Goal: Check status: Check status

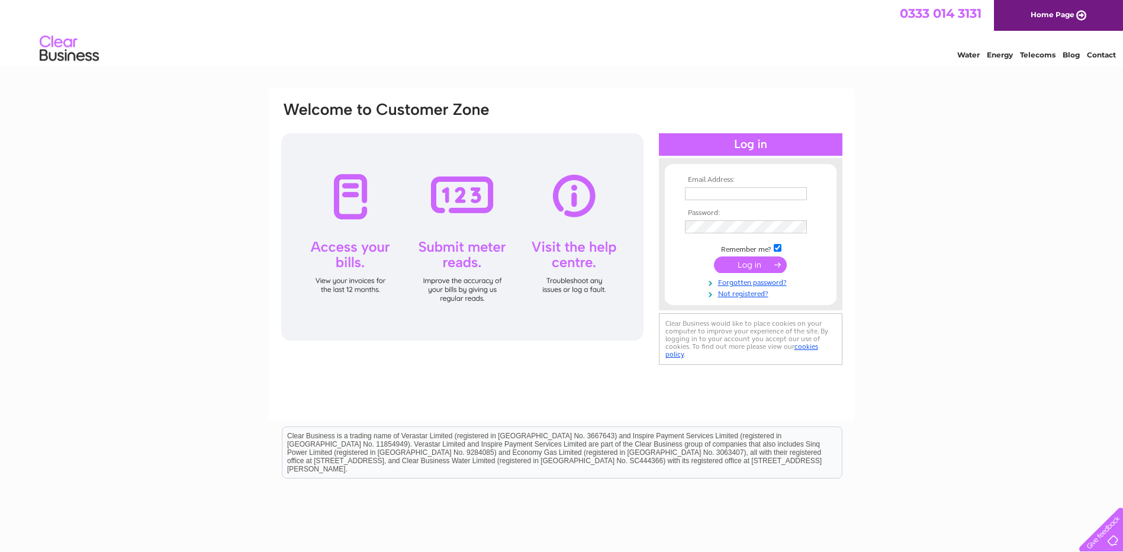
type input "[EMAIL_ADDRESS][DOMAIN_NAME]"
click at [755, 263] on input "submit" at bounding box center [750, 264] width 73 height 17
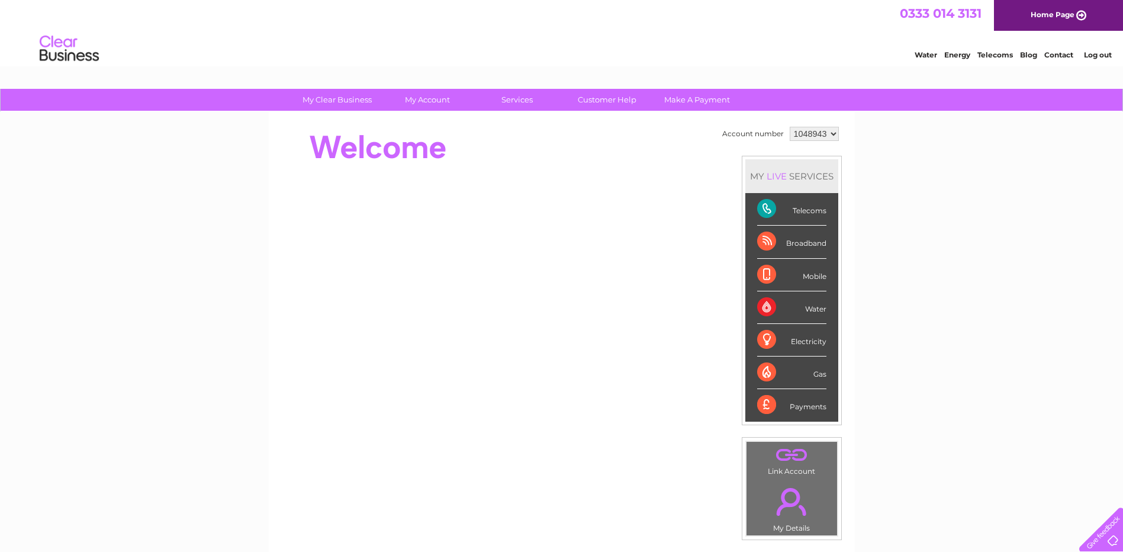
click at [890, 194] on div "My Clear Business Login Details My Details My Preferences Link Account My Accou…" at bounding box center [561, 421] width 1123 height 665
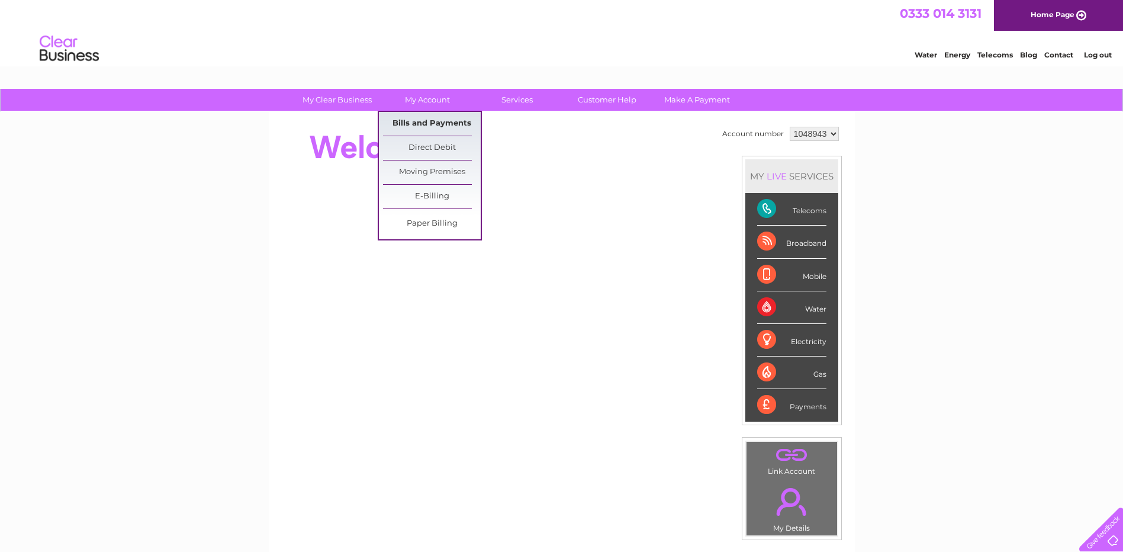
click at [446, 121] on link "Bills and Payments" at bounding box center [432, 124] width 98 height 24
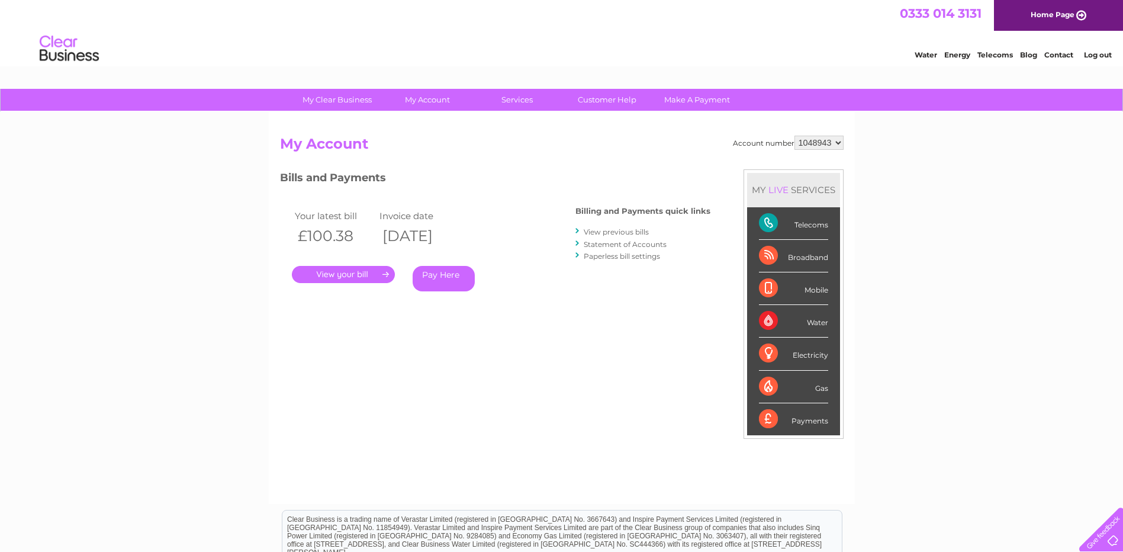
click at [368, 274] on link "." at bounding box center [343, 274] width 103 height 17
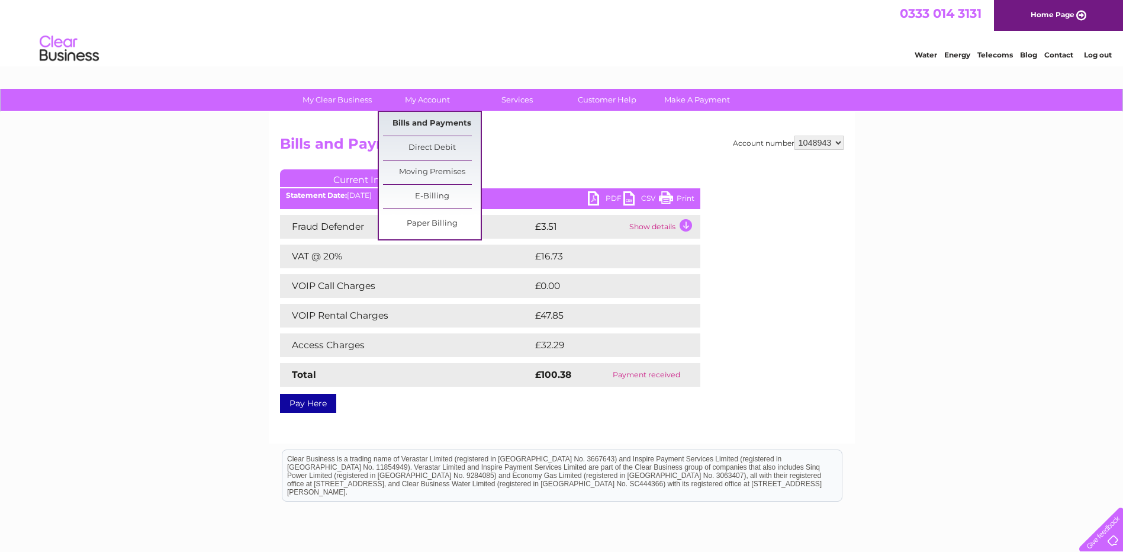
click at [432, 121] on link "Bills and Payments" at bounding box center [432, 124] width 98 height 24
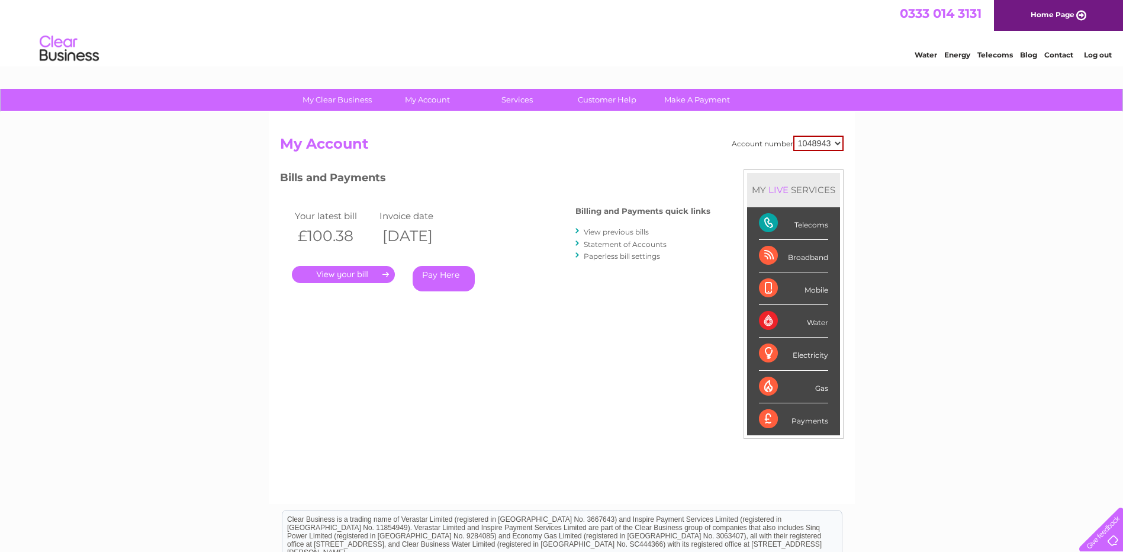
click at [637, 230] on link "View previous bills" at bounding box center [616, 231] width 65 height 9
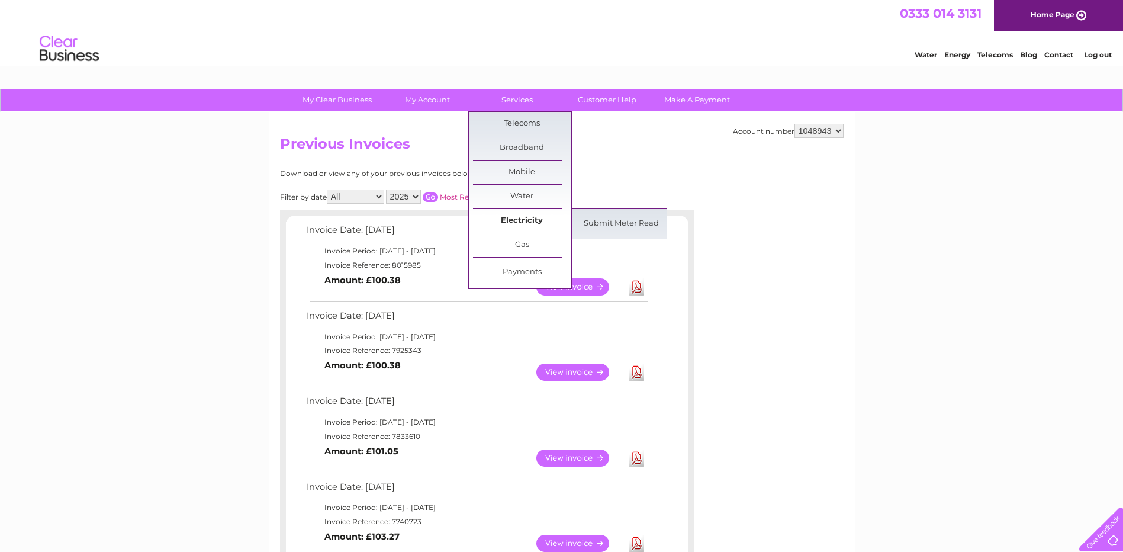
click at [525, 218] on link "Electricity" at bounding box center [522, 221] width 98 height 24
